Goal: Book appointment/travel/reservation

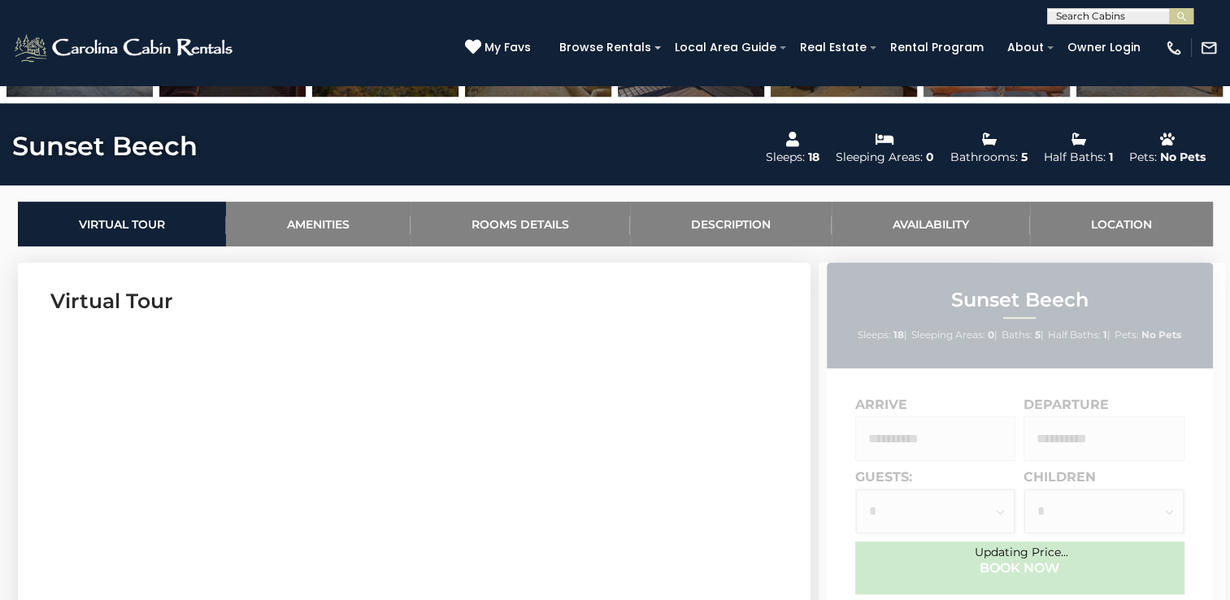
scroll to position [731, 0]
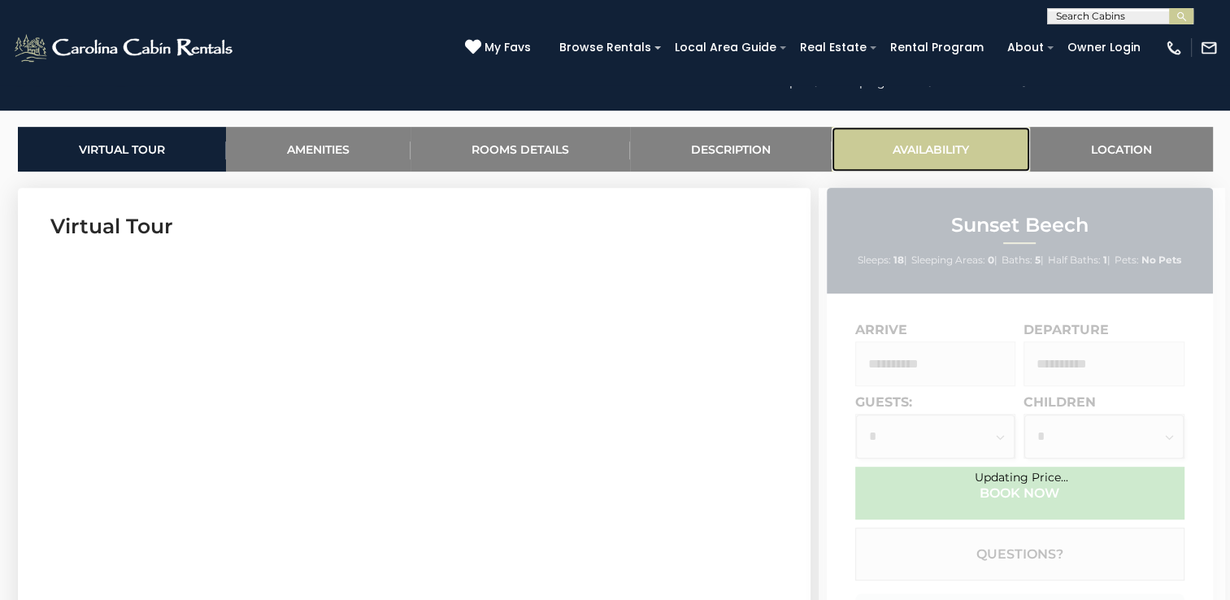
click at [914, 144] on link "Availability" at bounding box center [930, 149] width 198 height 45
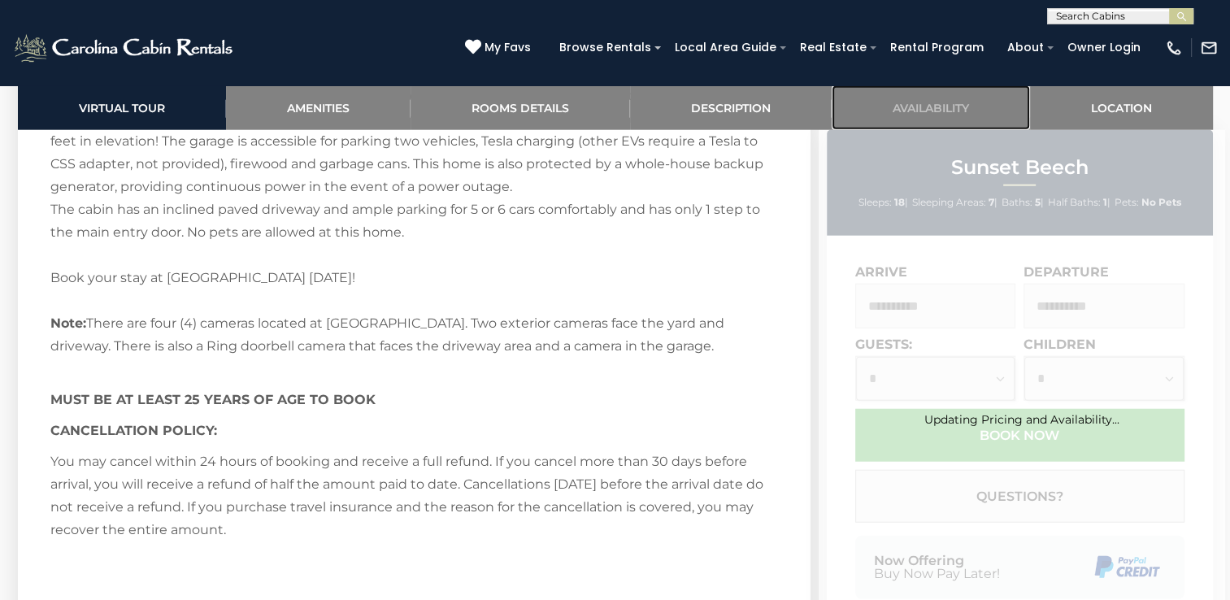
scroll to position [4482, 0]
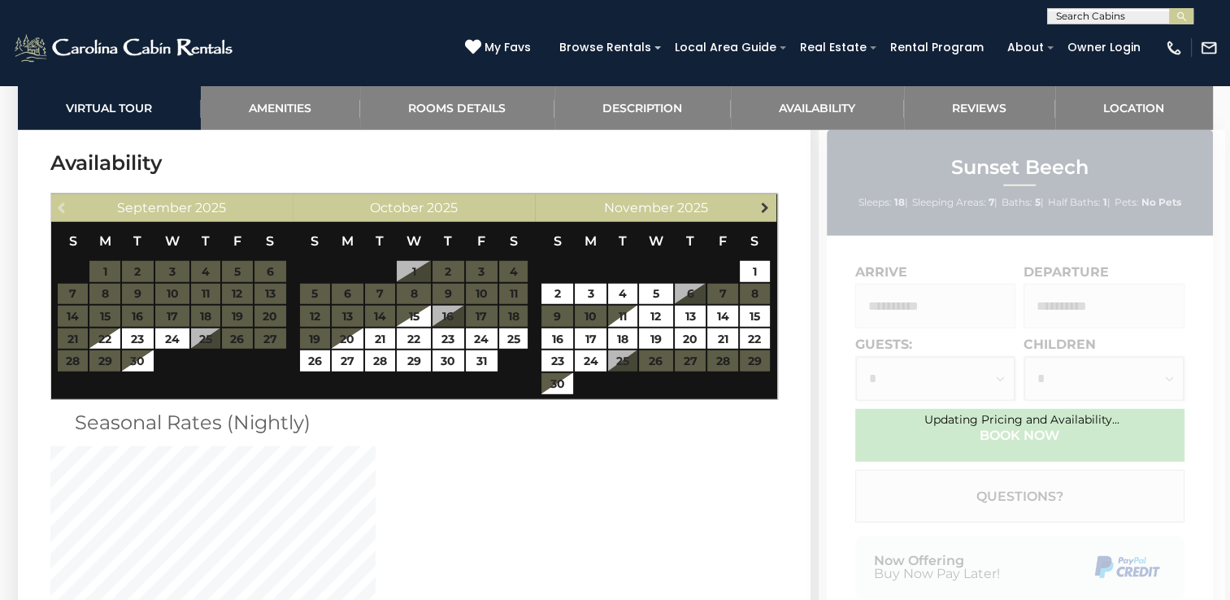
click at [760, 212] on link "Next" at bounding box center [764, 207] width 20 height 20
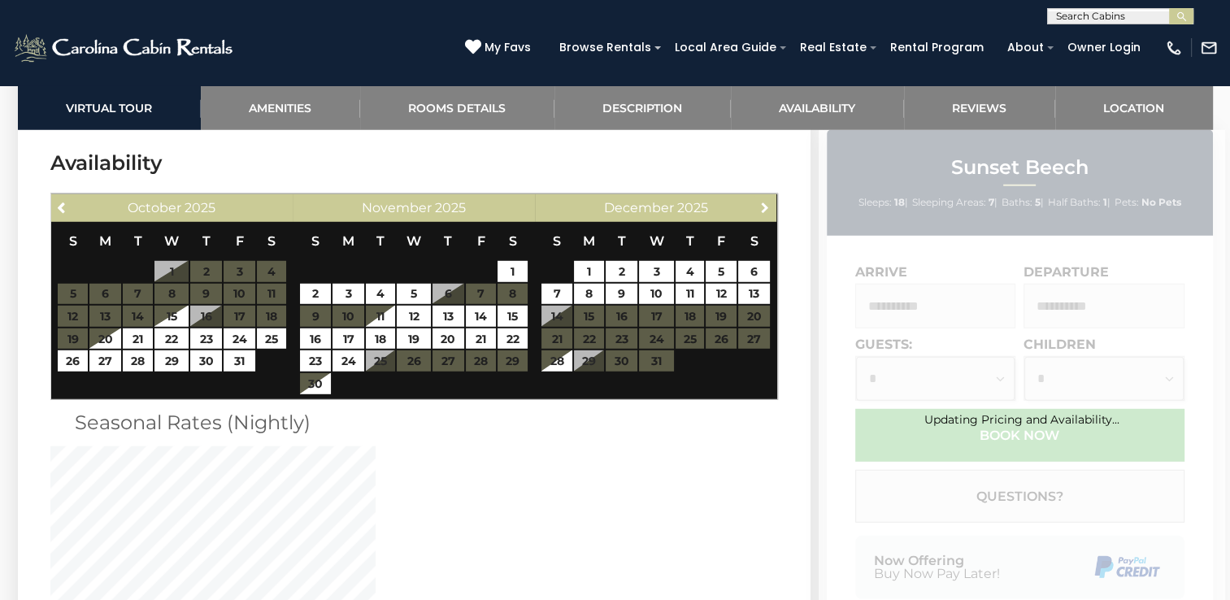
click at [760, 212] on link "Next" at bounding box center [764, 207] width 20 height 20
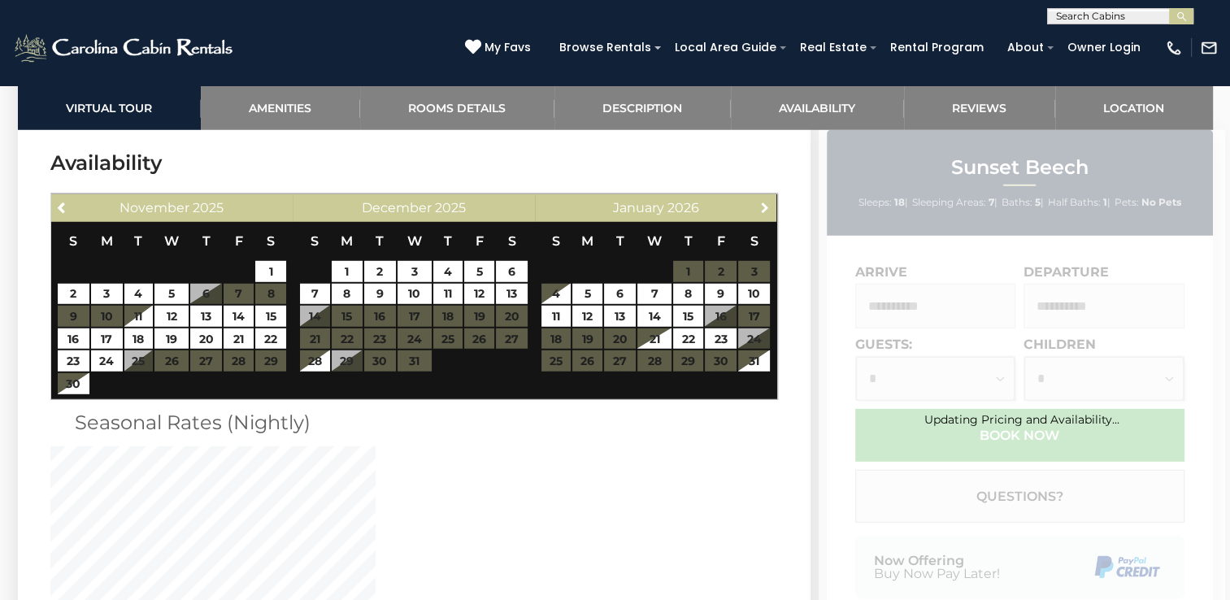
click at [760, 212] on link "Next" at bounding box center [764, 207] width 20 height 20
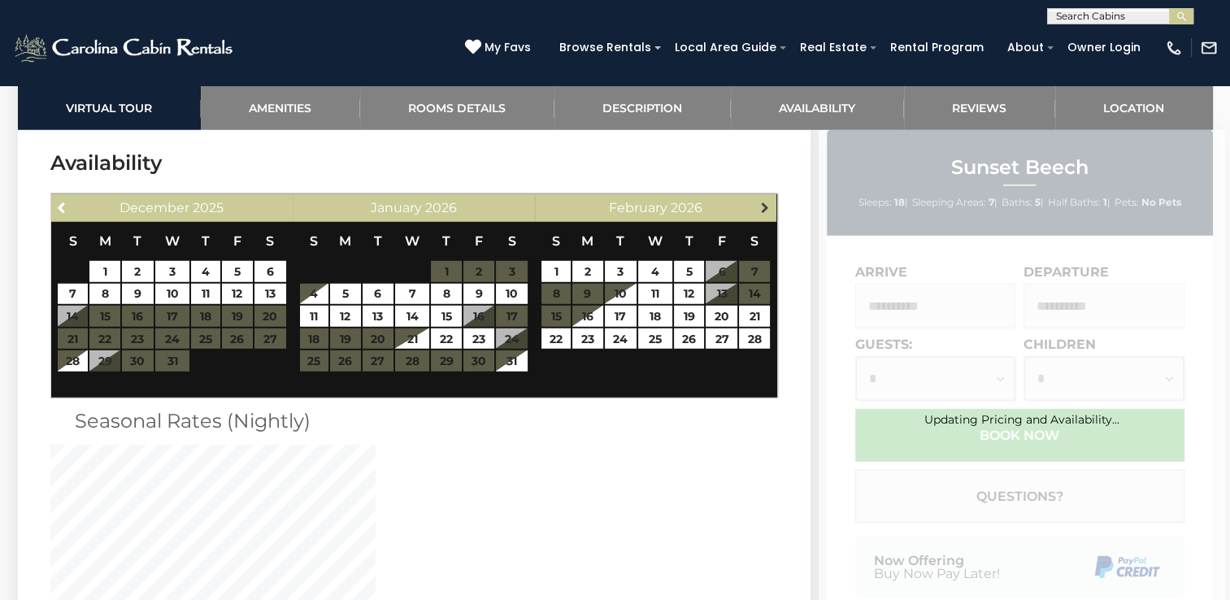
click at [760, 210] on link "Next" at bounding box center [764, 207] width 20 height 20
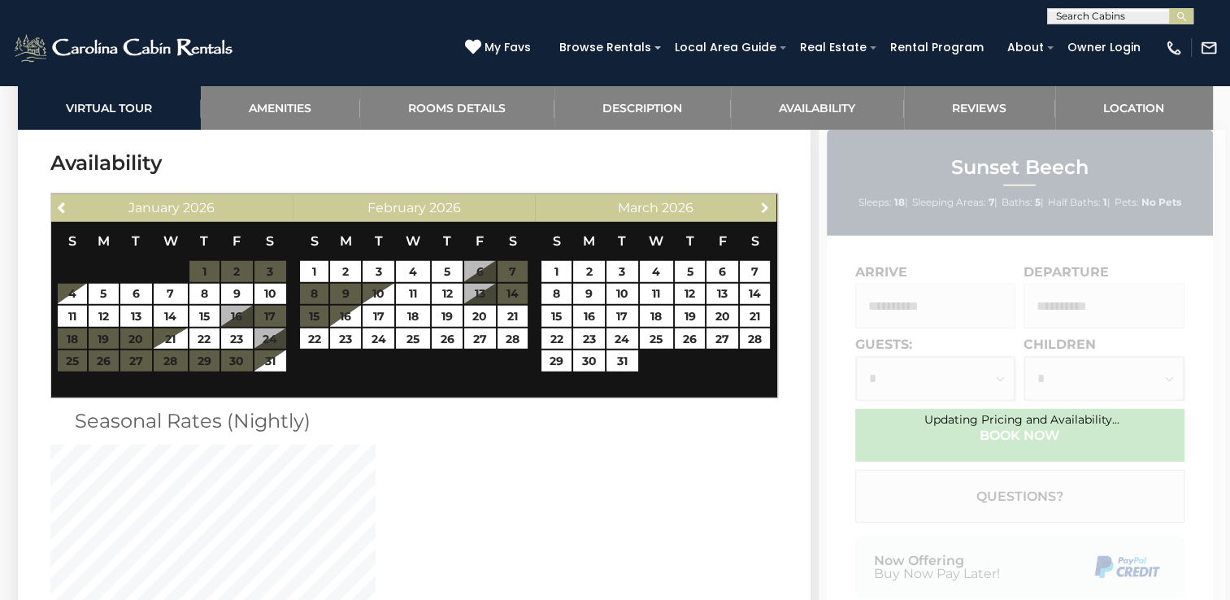
click at [760, 210] on link "Next" at bounding box center [764, 207] width 20 height 20
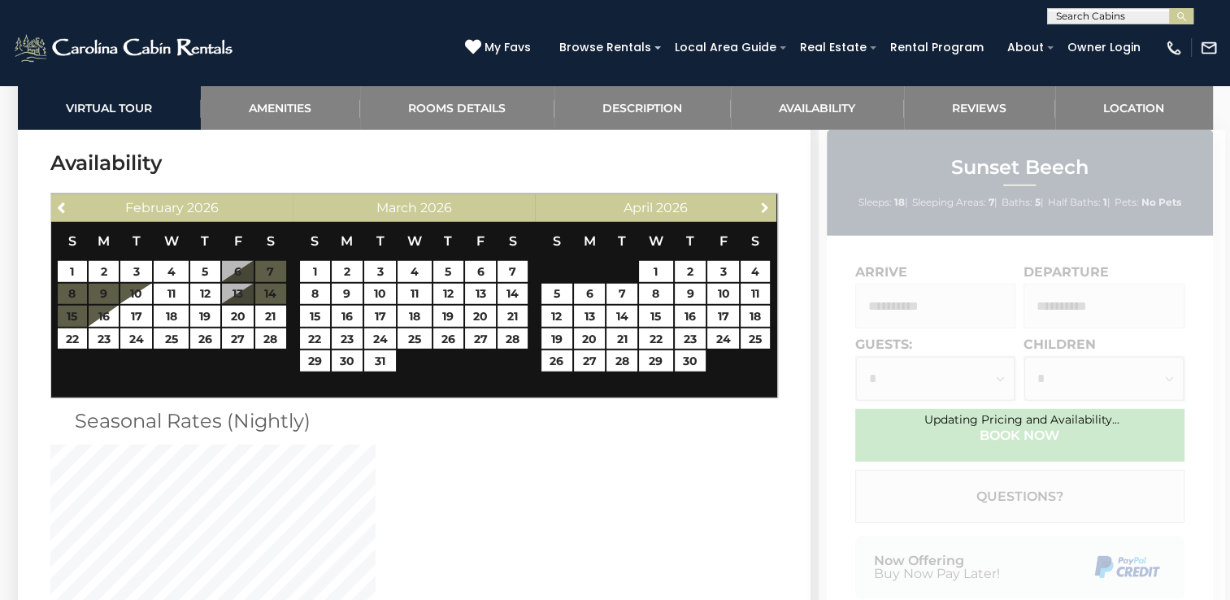
click at [760, 210] on link "Next" at bounding box center [764, 207] width 20 height 20
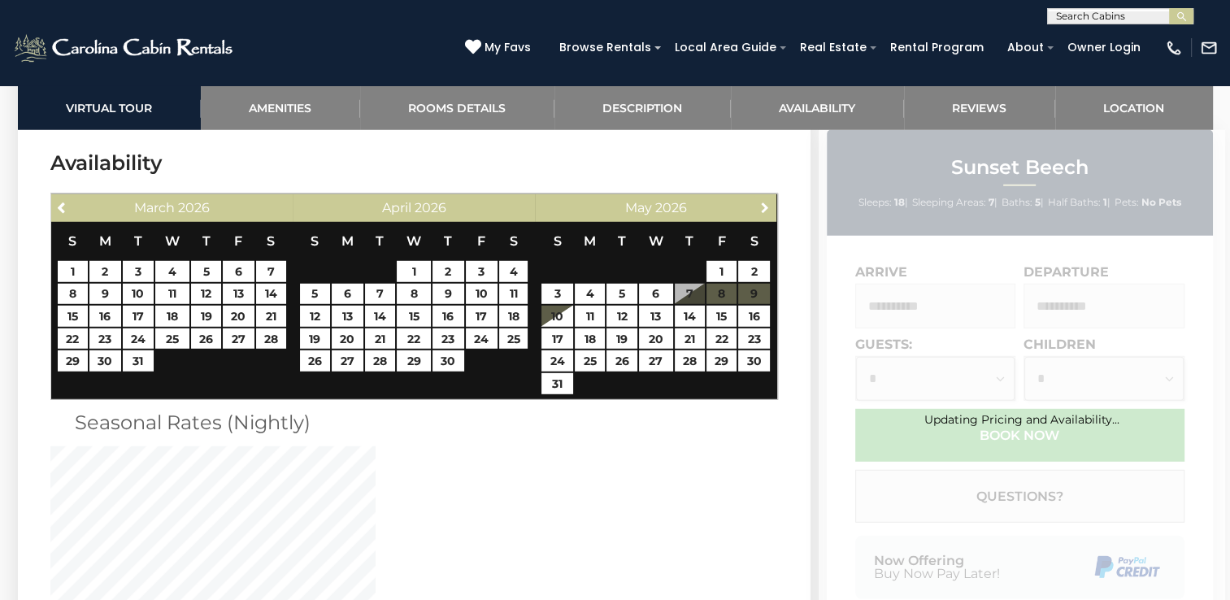
click at [760, 210] on link "Next" at bounding box center [764, 207] width 20 height 20
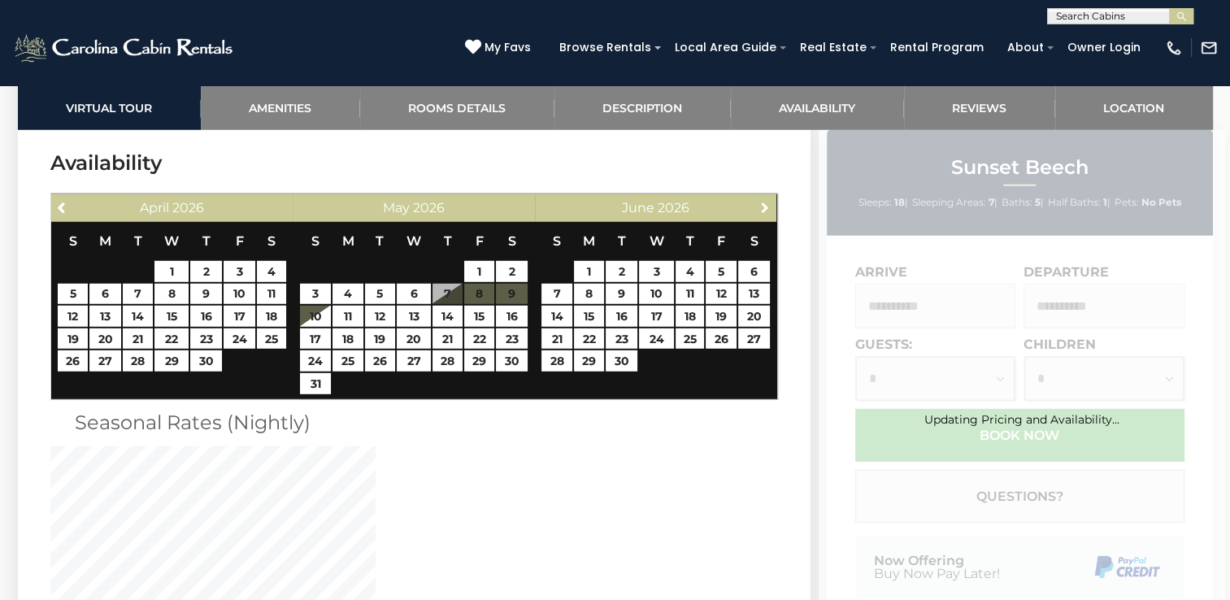
click at [760, 210] on link "Next" at bounding box center [764, 207] width 20 height 20
